Goal: Information Seeking & Learning: Learn about a topic

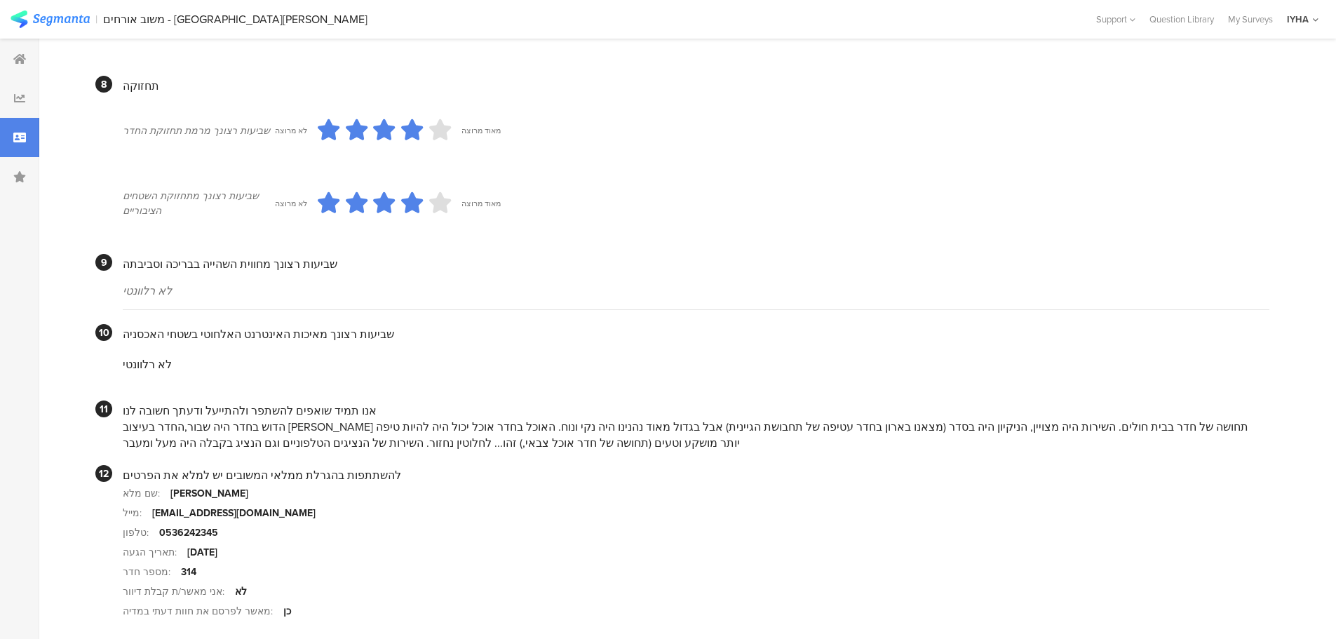
scroll to position [834, 0]
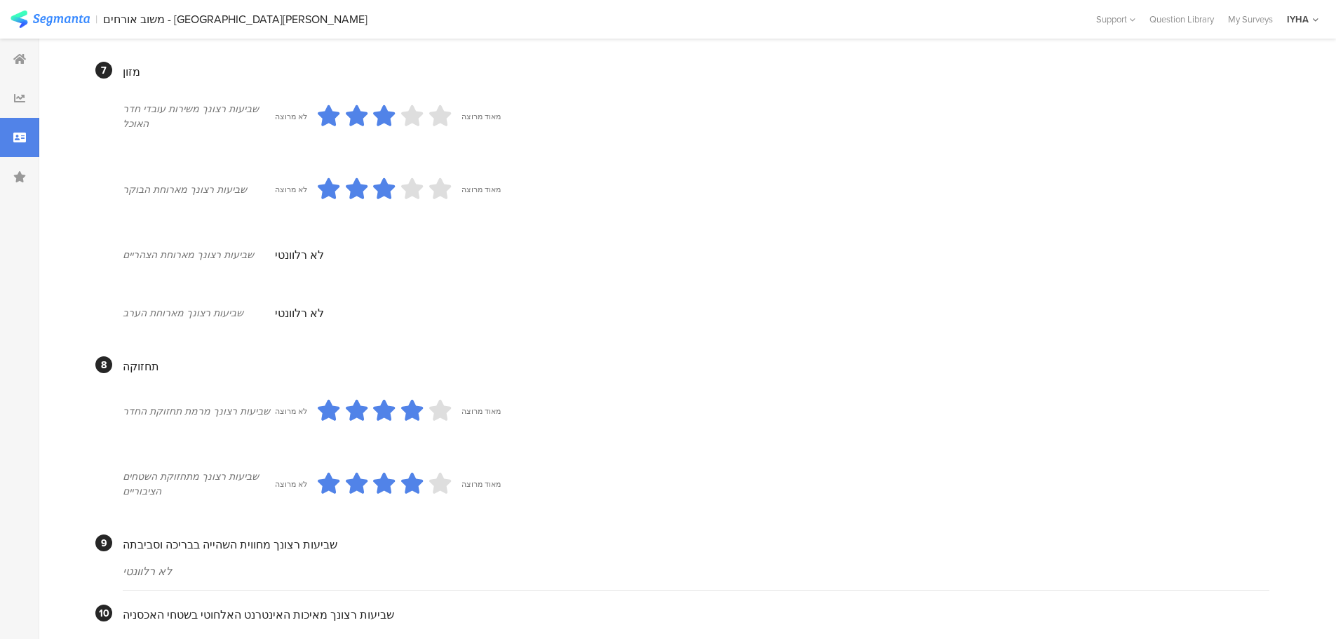
click at [25, 135] on icon at bounding box center [19, 137] width 13 height 11
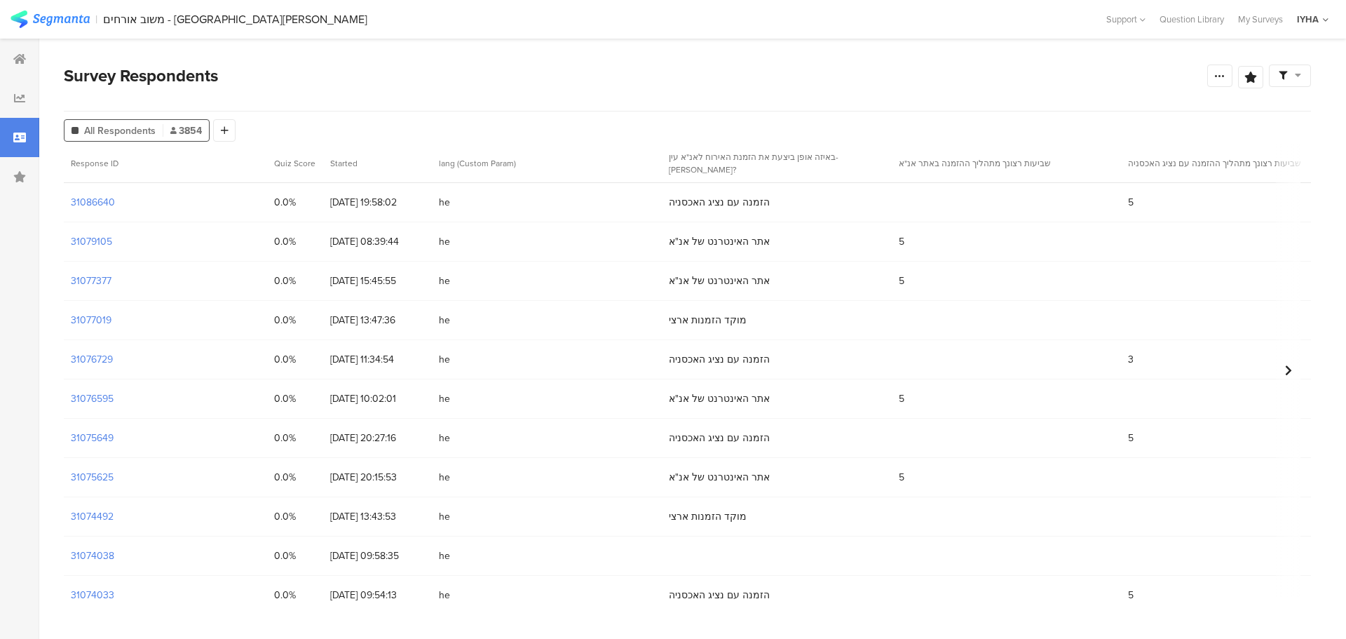
click at [44, 25] on img at bounding box center [50, 20] width 79 height 18
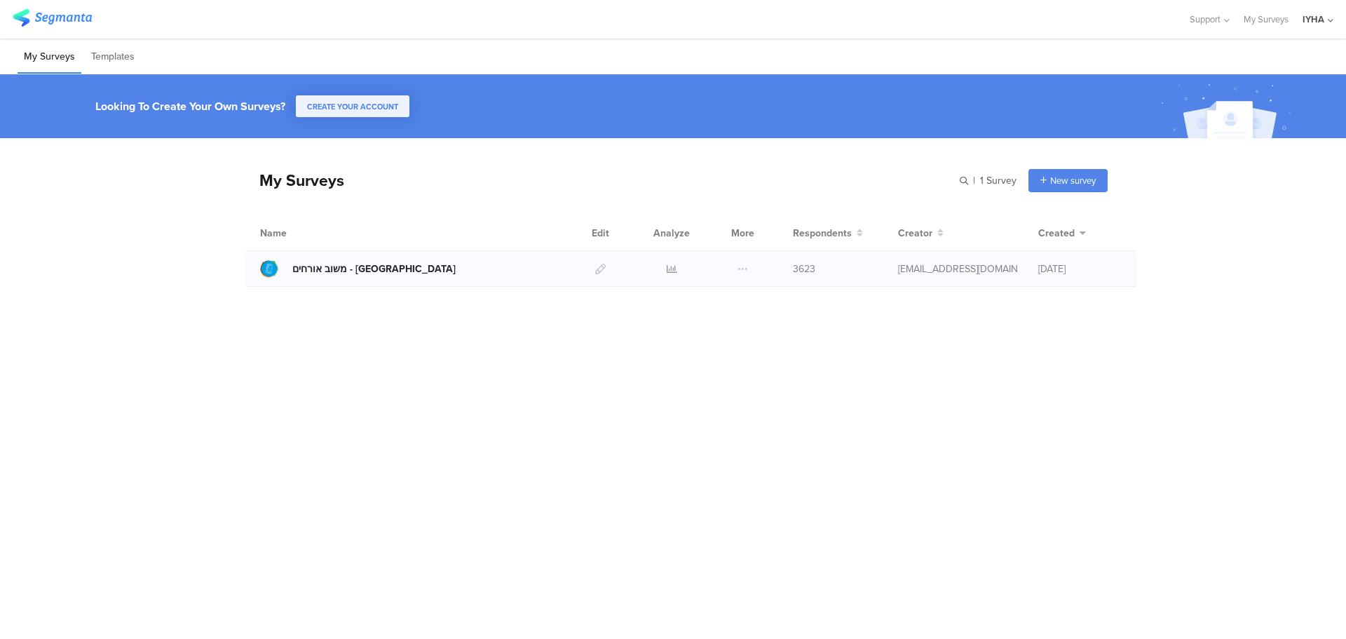
click at [315, 271] on div "משוב אורחים - [GEOGRAPHIC_DATA]" at bounding box center [373, 269] width 163 height 15
click at [25, 18] on img at bounding box center [52, 18] width 79 height 18
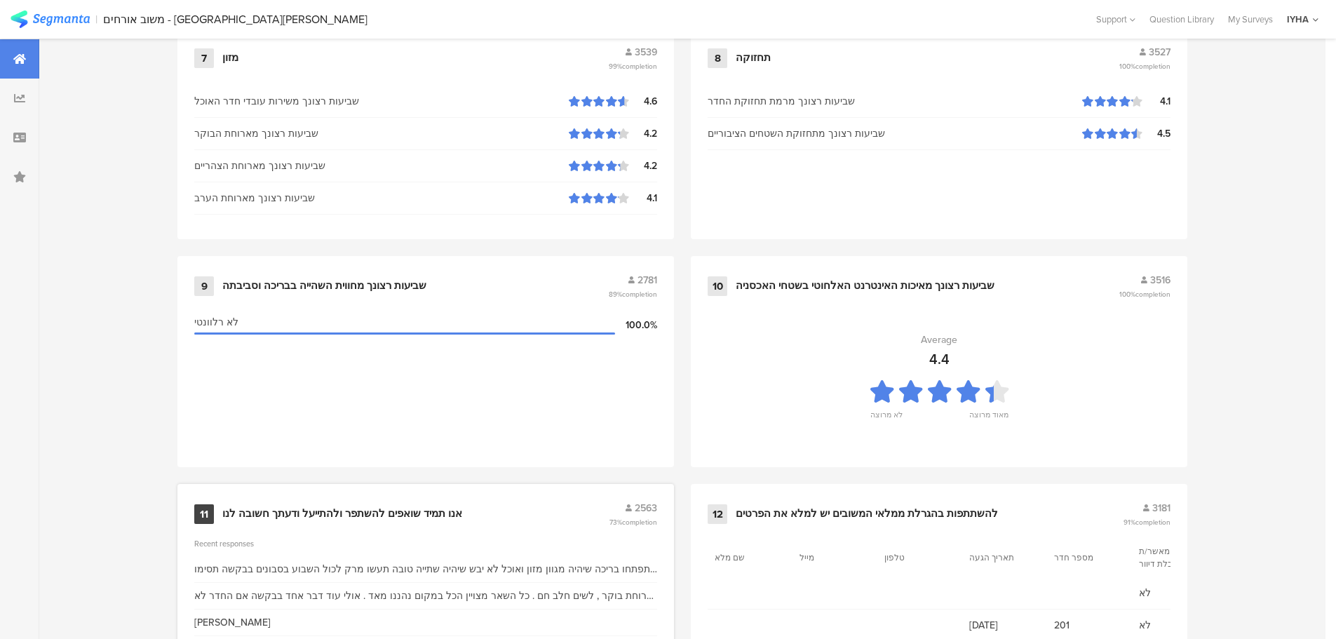
scroll to position [1418, 0]
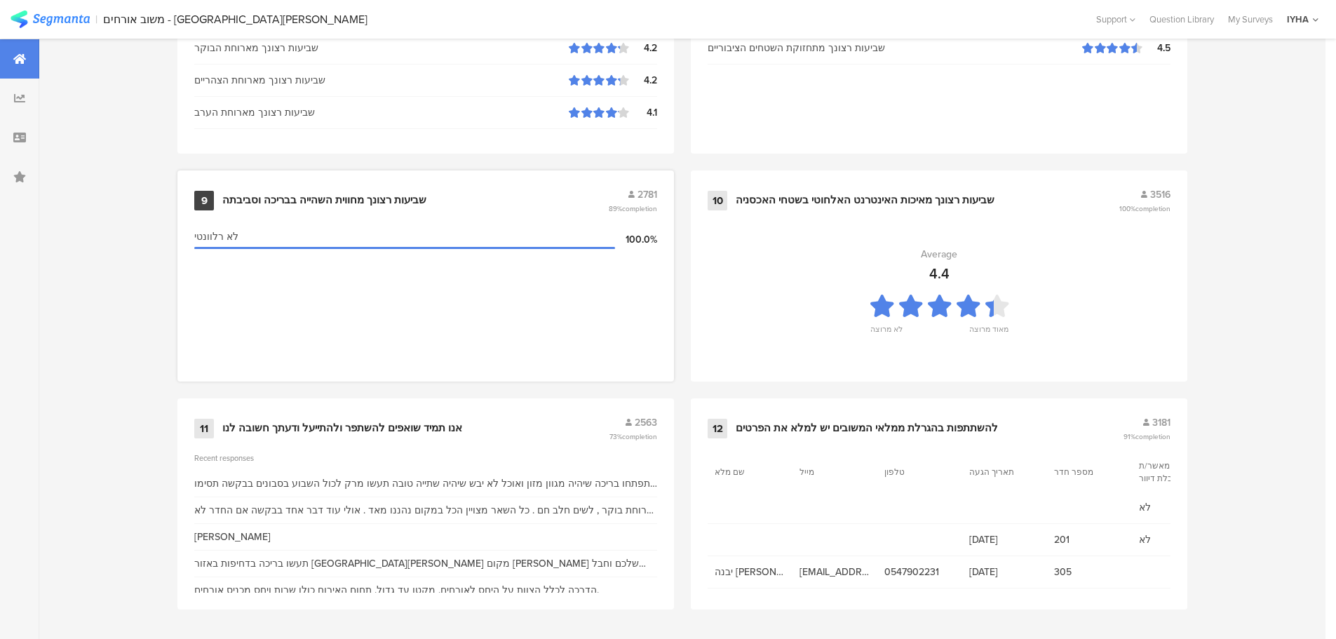
click at [375, 201] on div "שביעות רצונך מחווית השהייה בבריכה וסביבתה" at bounding box center [324, 201] width 204 height 14
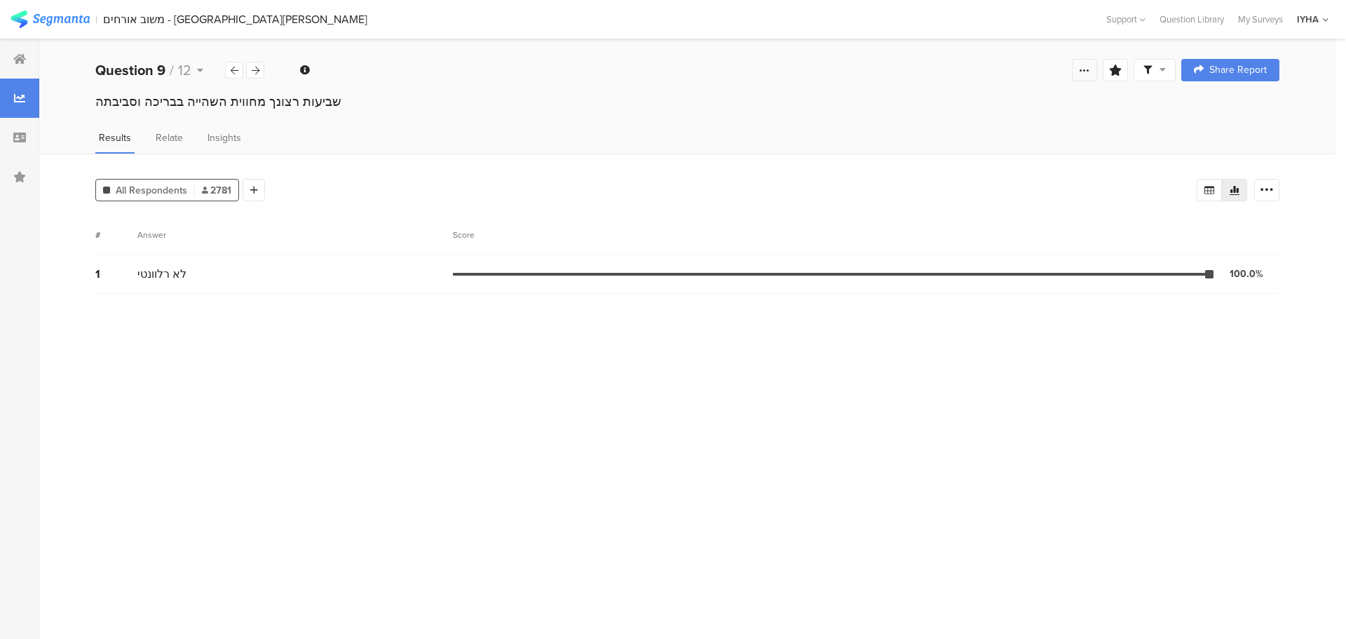
click at [1078, 70] on div at bounding box center [1084, 70] width 25 height 22
click at [572, 70] on div "Welcome page 1 באיזה אופן ביצעת את הזמנת האירוח לאנ"א עין-גדי? 2 שביעות רצונך מ…" at bounding box center [687, 70] width 1297 height 45
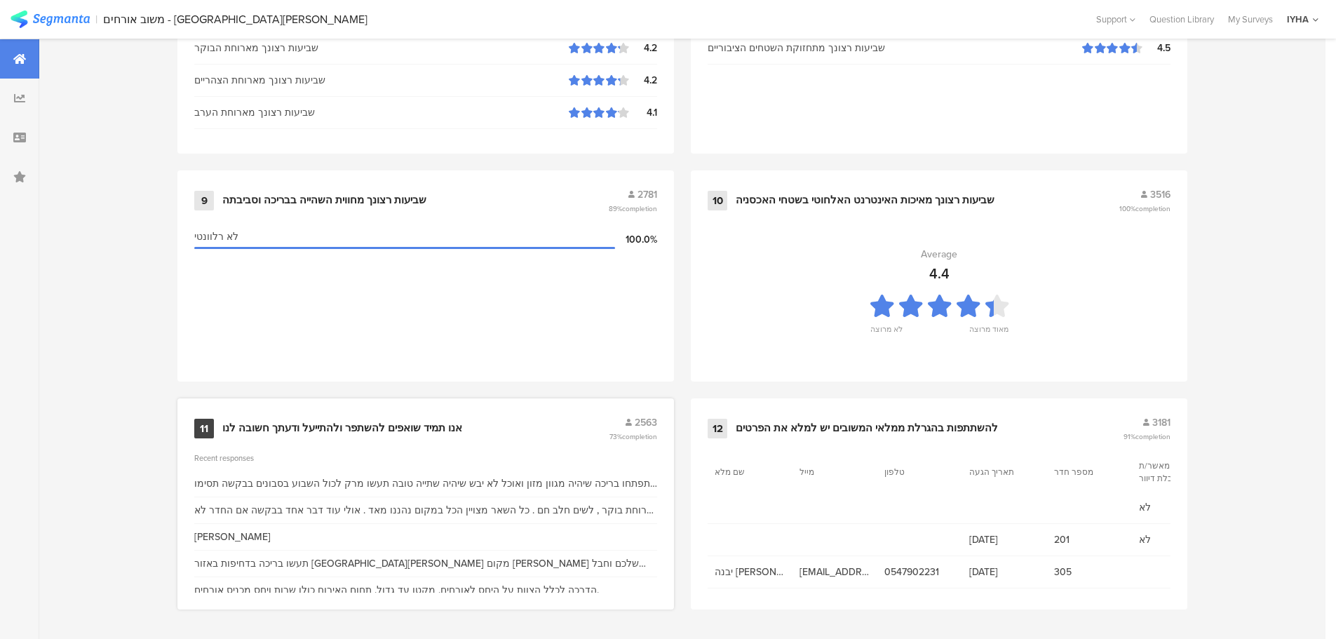
click at [511, 485] on div "תפתחו בריכה שיהיה מגוון מזון ואוכל לא יבש שיהיה שתייה טובה תעשו מרק לכול השבוע …" at bounding box center [425, 483] width 463 height 15
